Goal: Task Accomplishment & Management: Manage account settings

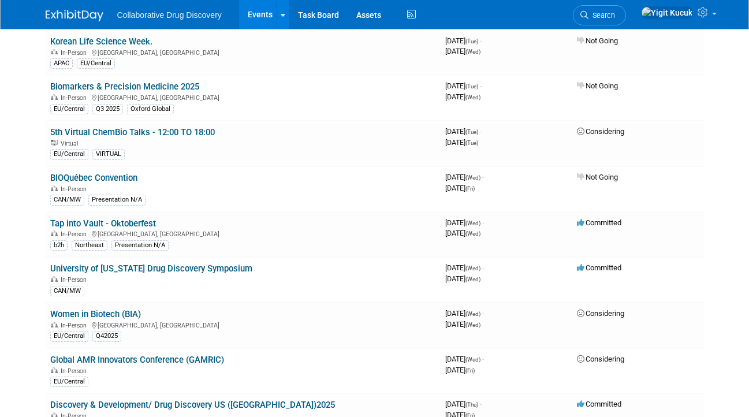
scroll to position [206, 0]
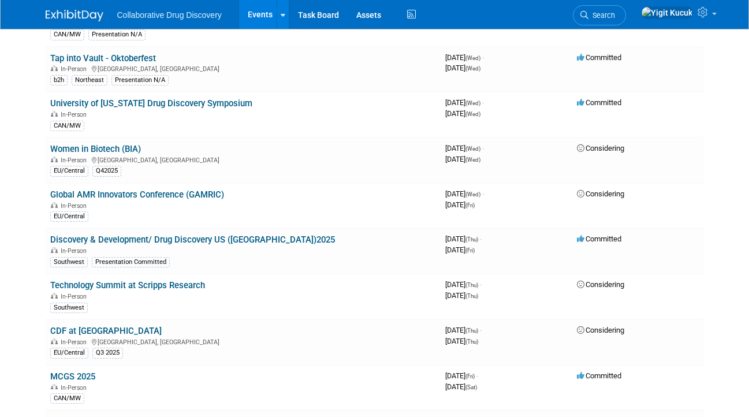
scroll to position [368, 0]
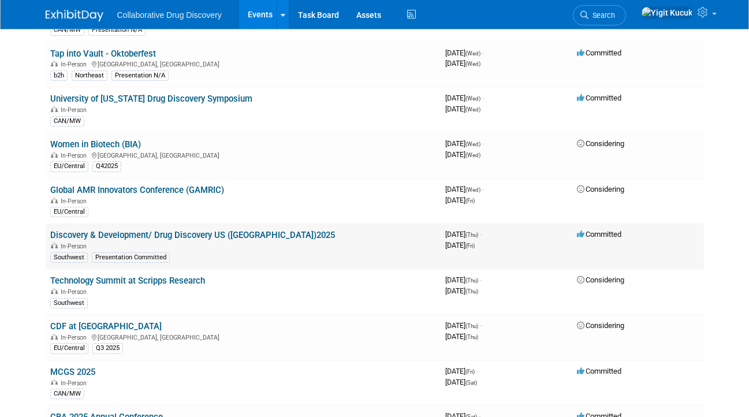
click at [195, 231] on link "Discovery & Development/ Drug Discovery US ([GEOGRAPHIC_DATA])2025" at bounding box center [192, 235] width 285 height 10
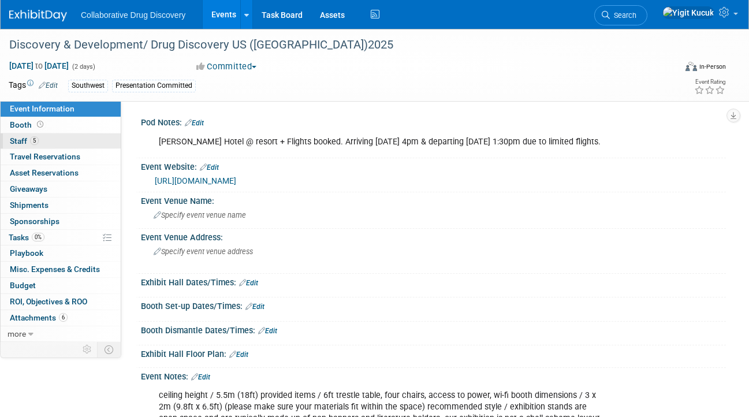
click at [45, 136] on link "5 Staff 5" at bounding box center [61, 141] width 120 height 16
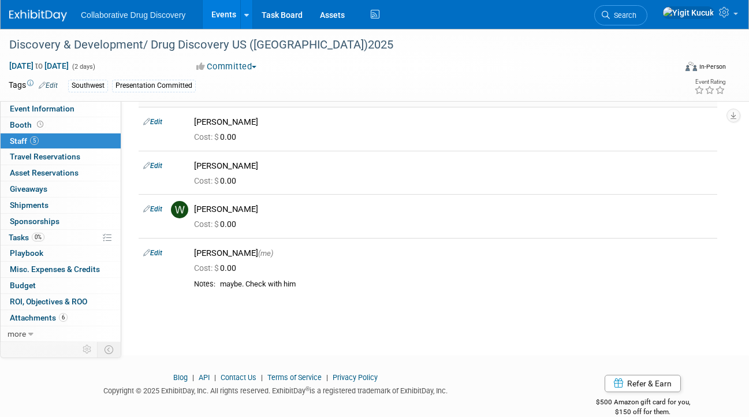
scroll to position [115, 0]
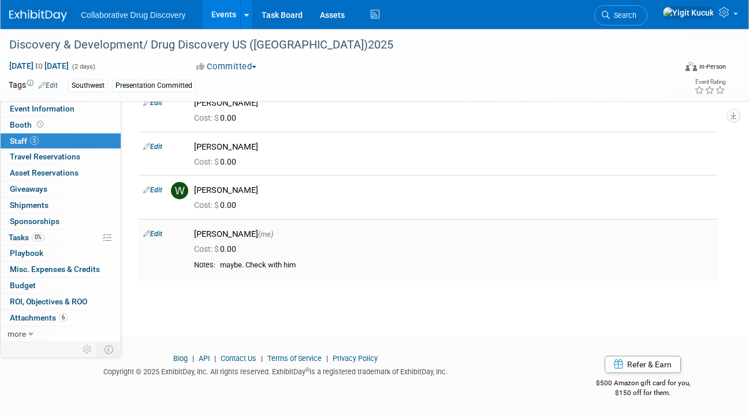
click at [316, 272] on div "Notes: maybe. Check with him" at bounding box center [453, 267] width 518 height 14
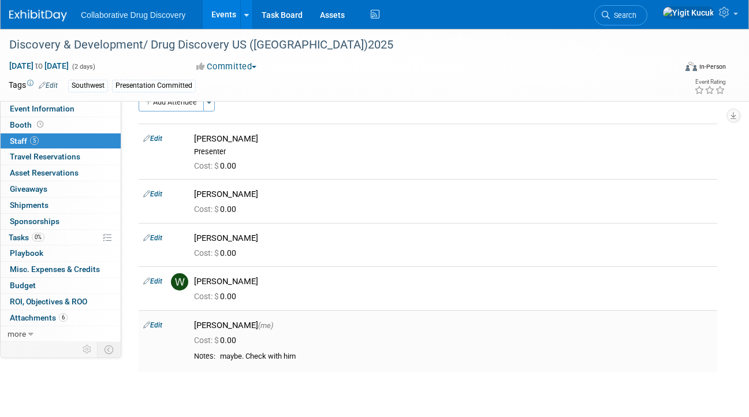
scroll to position [21, 0]
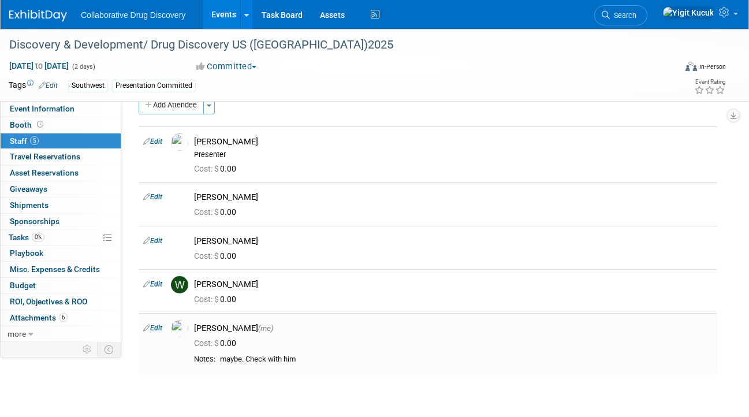
click at [160, 327] on link "Edit" at bounding box center [152, 328] width 19 height 8
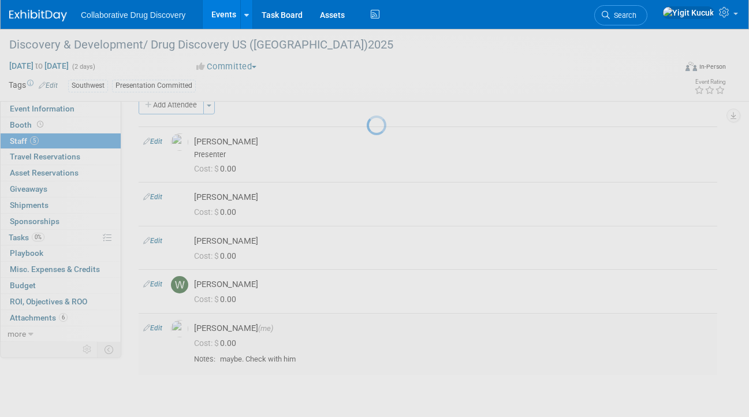
select select "34708ee4-09e0-4309-af09-cb6b36df6c62"
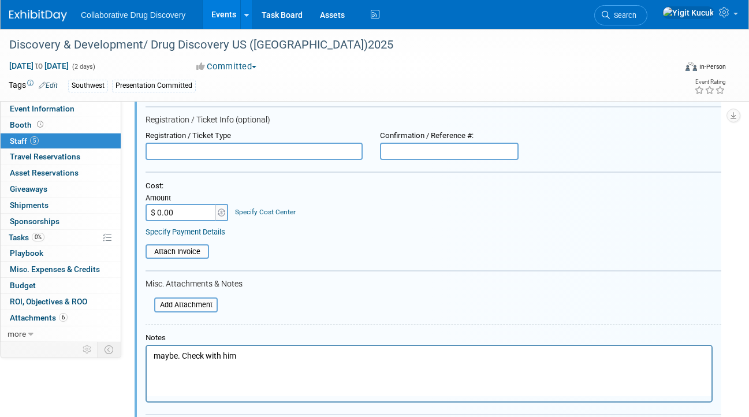
scroll to position [505, 0]
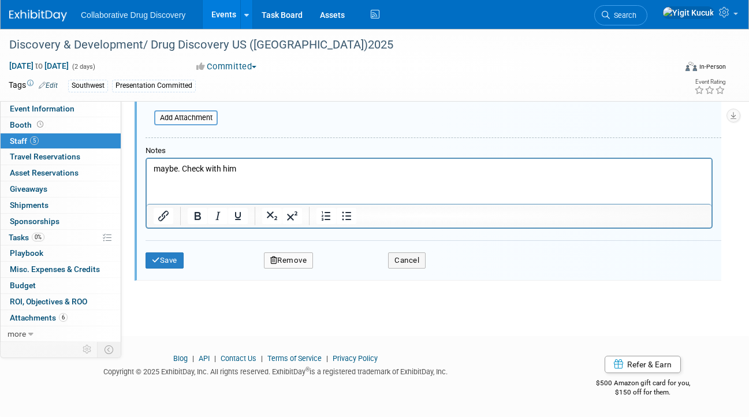
drag, startPoint x: 261, startPoint y: 176, endPoint x: 178, endPoint y: 144, distance: 88.7
click at [178, 158] on html "maybe. Check with him" at bounding box center [429, 166] width 565 height 16
drag, startPoint x: 249, startPoint y: 172, endPoint x: 135, endPoint y: 170, distance: 114.3
click at [147, 170] on html "maybe. Check with him" at bounding box center [429, 166] width 565 height 16
click at [158, 255] on button "Save" at bounding box center [164, 260] width 38 height 16
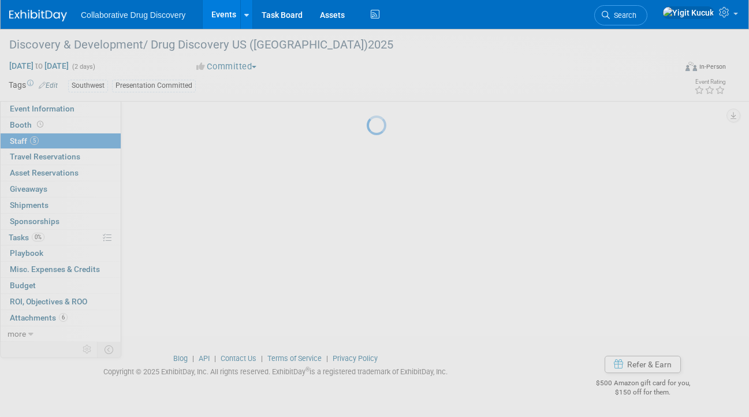
scroll to position [96, 0]
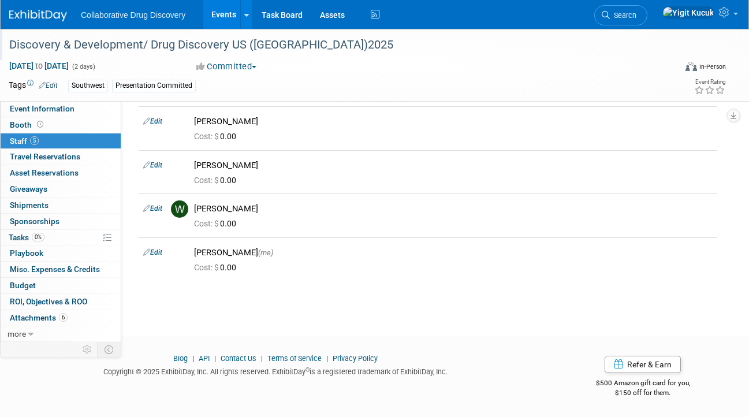
click at [158, 48] on div "Discovery & Development/ Drug Discovery US ([GEOGRAPHIC_DATA])2025" at bounding box center [334, 45] width 659 height 21
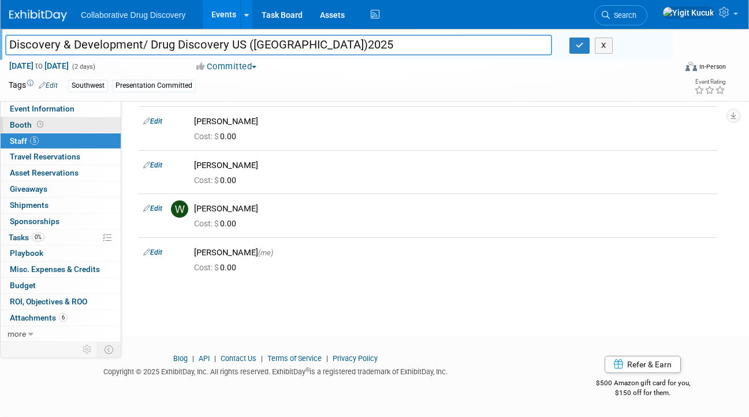
click at [64, 119] on link "Booth" at bounding box center [61, 125] width 120 height 16
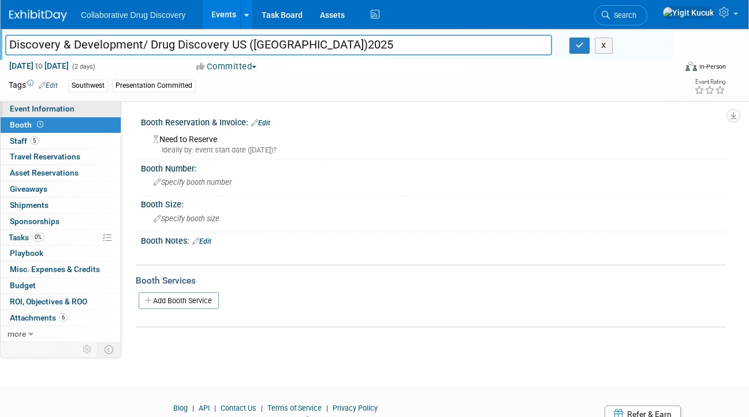
click at [67, 110] on span "Event Information" at bounding box center [42, 108] width 65 height 9
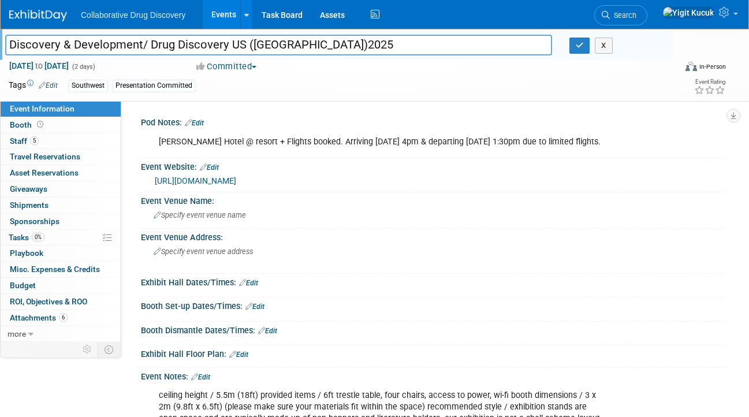
click at [356, 97] on div "Discovery & Development/ Drug Discovery US (San Diego)2025 Discovery & Developm…" at bounding box center [374, 65] width 749 height 72
click at [577, 53] on button "button" at bounding box center [579, 46] width 21 height 16
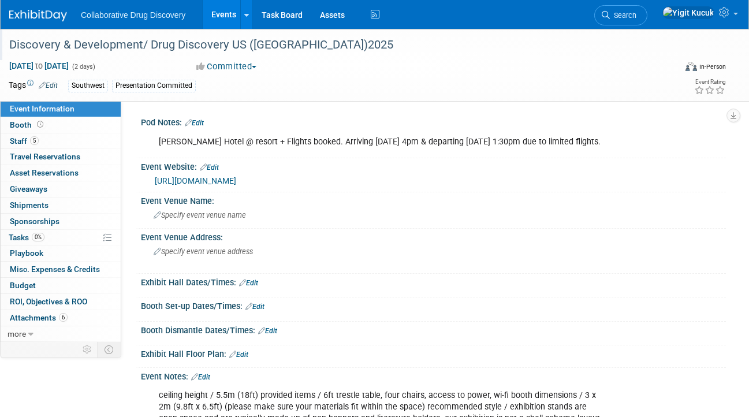
click at [259, 68] on button "Committed" at bounding box center [226, 67] width 69 height 12
click at [323, 70] on div "Committed Committed Considering Not Going" at bounding box center [305, 67] width 227 height 13
click at [368, 84] on div "Southwest Presentation Committed" at bounding box center [335, 86] width 535 height 13
